Goal: Obtain resource: Obtain resource

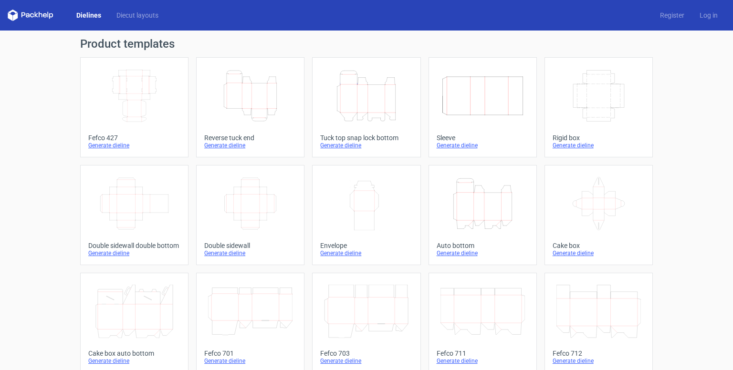
click at [126, 106] on icon "Width Depth Height" at bounding box center [134, 95] width 85 height 53
